Goal: Task Accomplishment & Management: Manage account settings

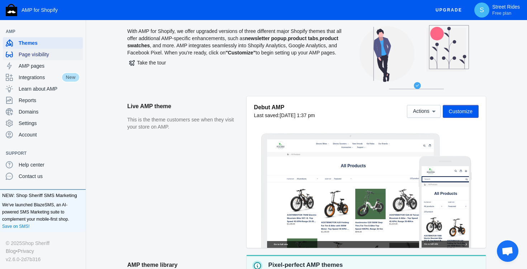
click at [34, 55] on span "Page visibility" at bounding box center [49, 54] width 61 height 7
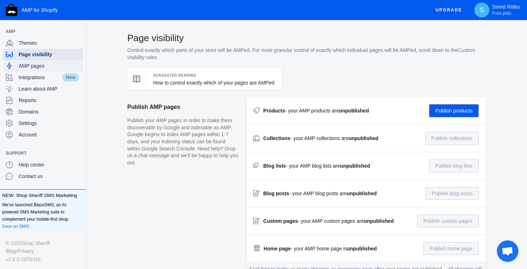
checkbox input "true"
type input "amazon"
radio input "true"
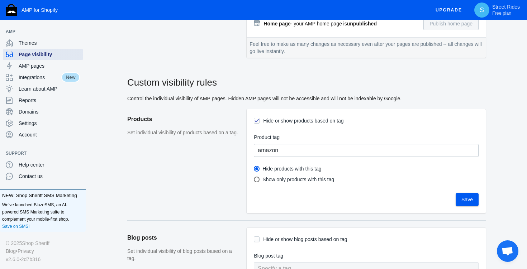
scroll to position [237, 0]
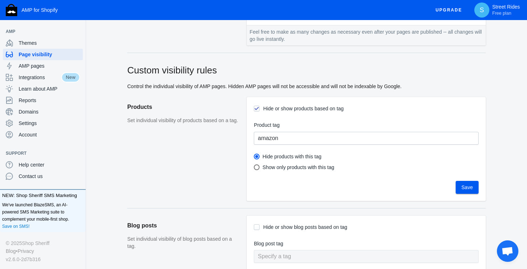
click at [468, 186] on span "Save" at bounding box center [466, 188] width 11 height 6
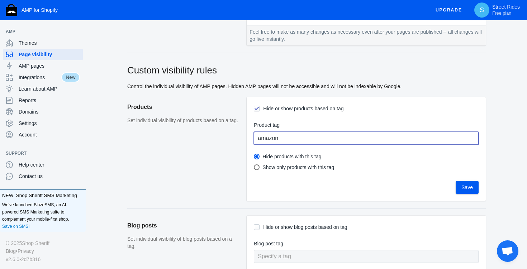
click at [288, 140] on input "amazon" at bounding box center [366, 138] width 225 height 13
drag, startPoint x: 261, startPoint y: 141, endPoint x: 256, endPoint y: 141, distance: 4.7
click at [256, 141] on input "amazon" at bounding box center [366, 138] width 225 height 13
type input "Amazon"
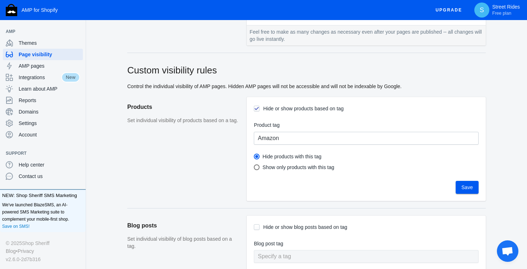
click at [468, 187] on span "Save" at bounding box center [466, 188] width 11 height 6
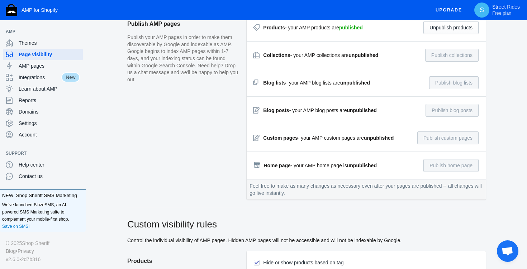
scroll to position [52, 0]
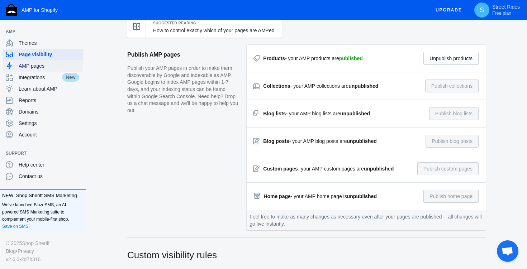
click at [36, 68] on span "AMP pages" at bounding box center [49, 65] width 61 height 7
